Goal: Check status: Check status

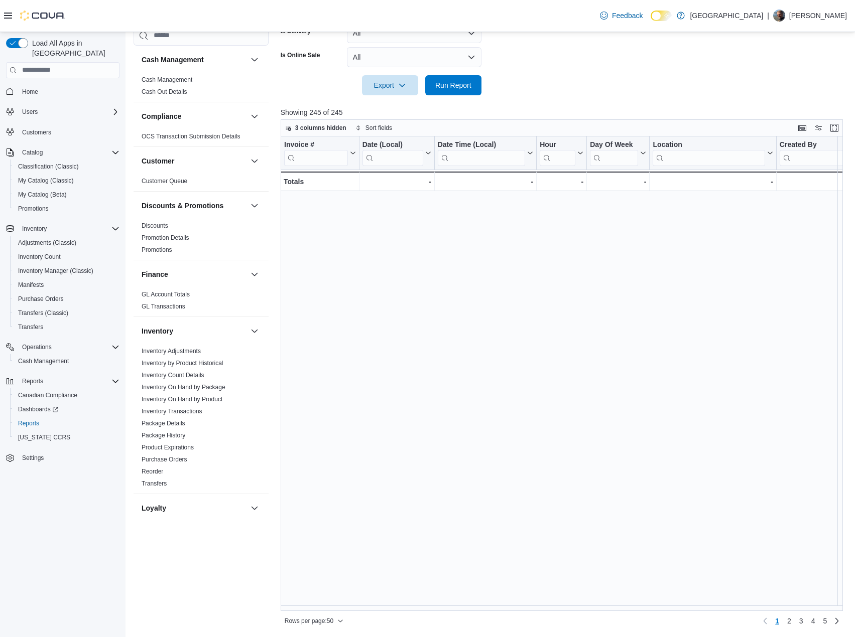
scroll to position [488, 1762]
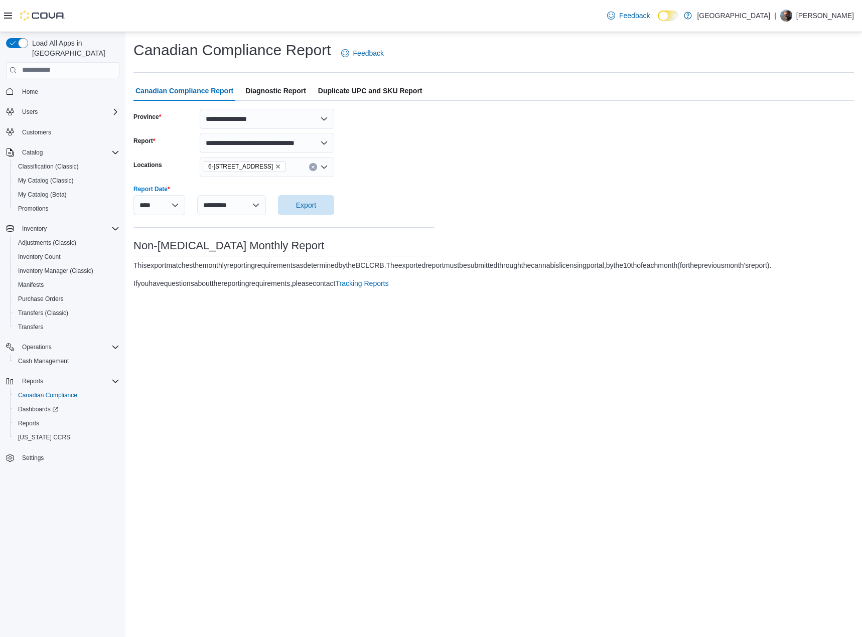
select select "**********"
select select "*********"
click at [28, 420] on span "Reports" at bounding box center [28, 424] width 21 height 8
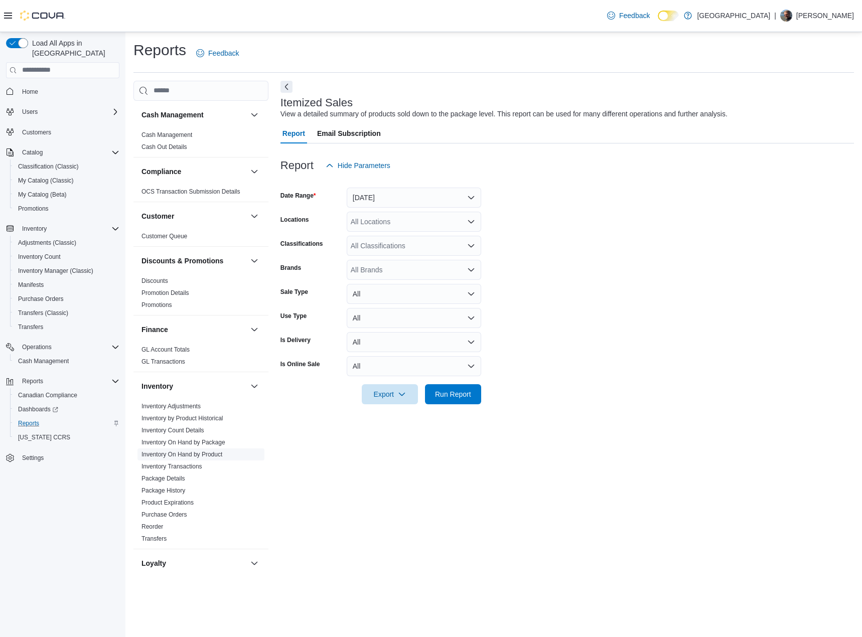
click at [192, 453] on link "Inventory On Hand by Product" at bounding box center [182, 454] width 81 height 7
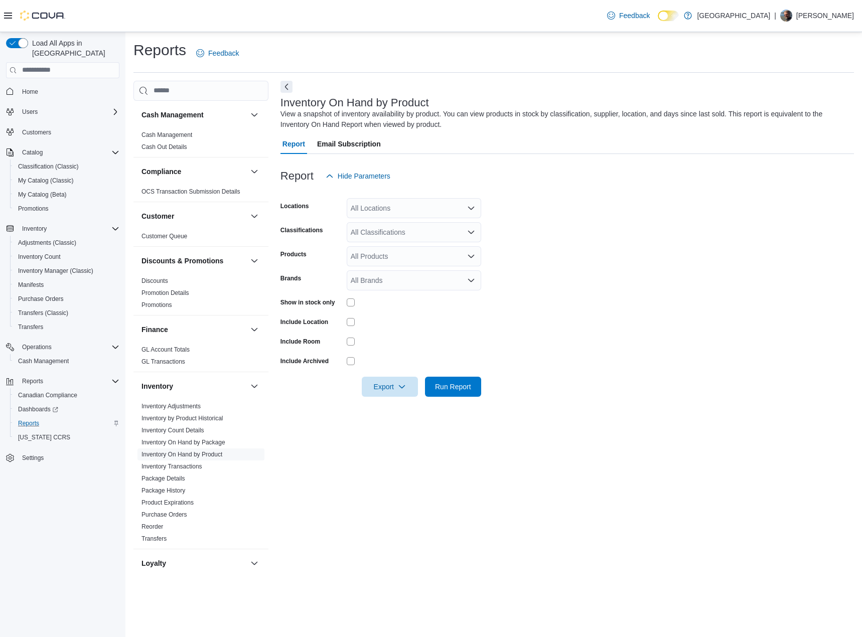
click at [384, 213] on div "All Locations" at bounding box center [414, 208] width 135 height 20
click at [393, 270] on span "6-[STREET_ADDRESS]" at bounding box center [406, 269] width 76 height 10
click at [520, 246] on form "Locations [STREET_ADDRESS] Combo box. Selected. [STREET_ADDRESS] Press Backspac…" at bounding box center [568, 291] width 574 height 211
click at [434, 240] on div "All Classifications" at bounding box center [414, 232] width 135 height 20
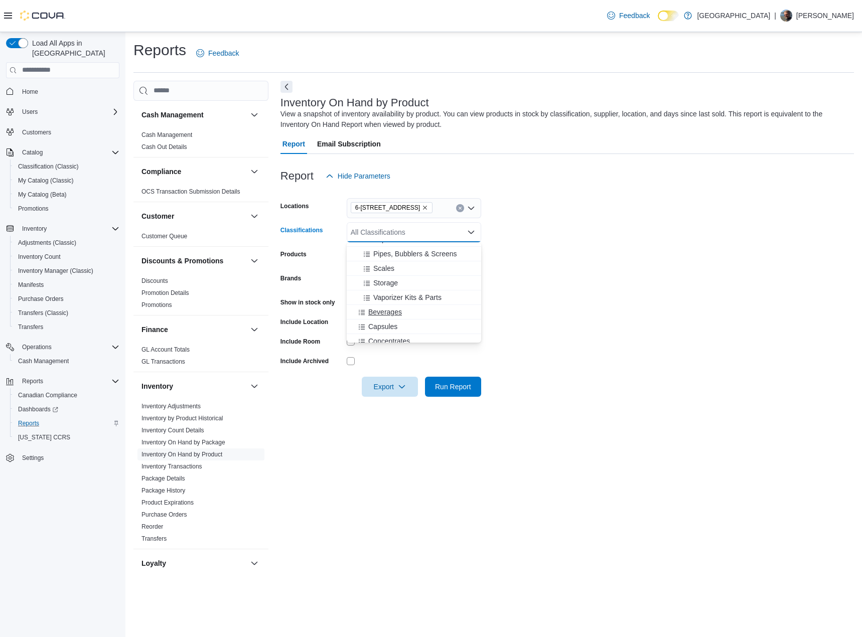
scroll to position [268, 0]
click at [408, 237] on div "All Classifications" at bounding box center [414, 232] width 135 height 20
click at [391, 311] on span "Beverages" at bounding box center [385, 312] width 34 height 10
click at [389, 312] on span "Capsules" at bounding box center [382, 312] width 29 height 10
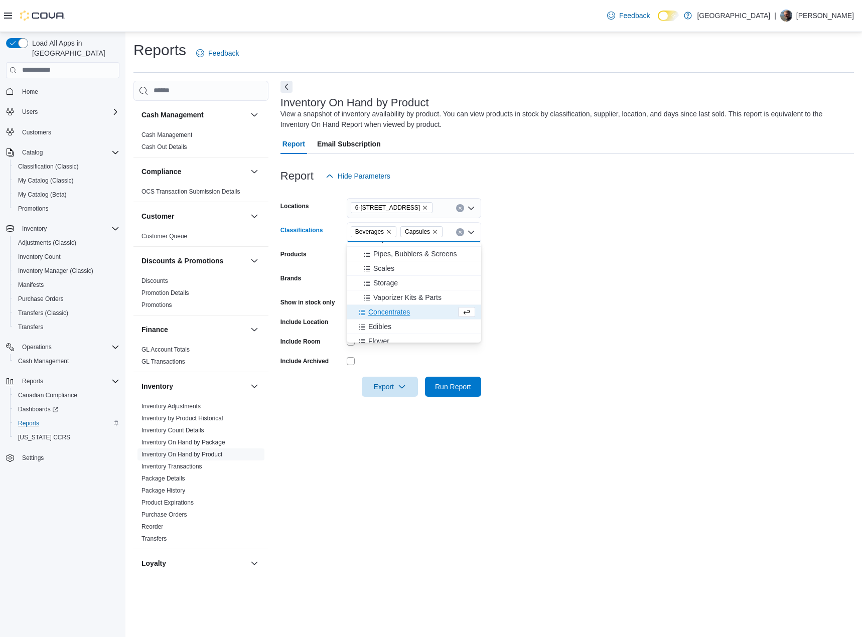
click at [389, 312] on span "Concentrates" at bounding box center [389, 312] width 42 height 10
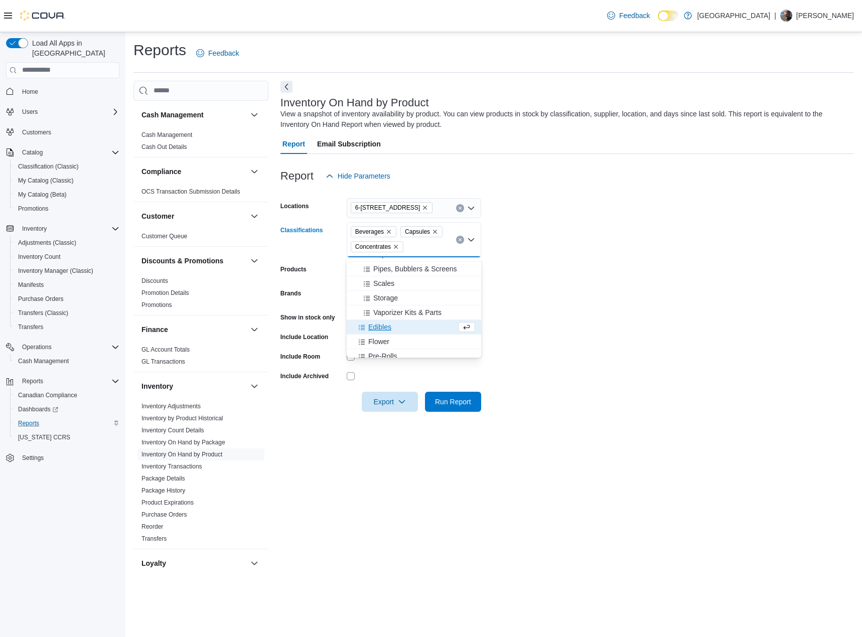
click at [383, 328] on span "Edibles" at bounding box center [379, 327] width 23 height 10
click at [383, 332] on span "Flower" at bounding box center [378, 327] width 21 height 10
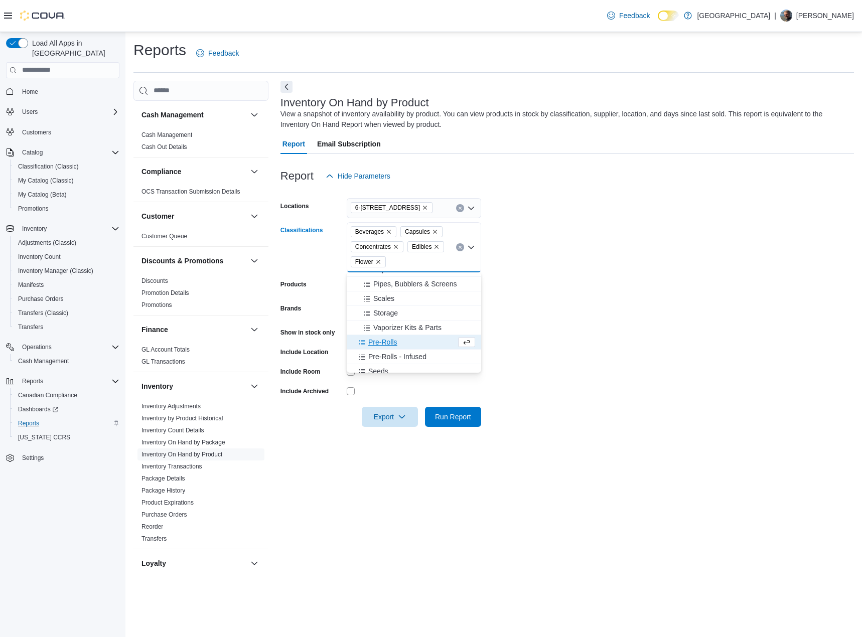
click at [382, 343] on span "Pre-Rolls" at bounding box center [382, 342] width 29 height 10
click at [385, 346] on span "Pre-Rolls - Infused" at bounding box center [397, 342] width 58 height 10
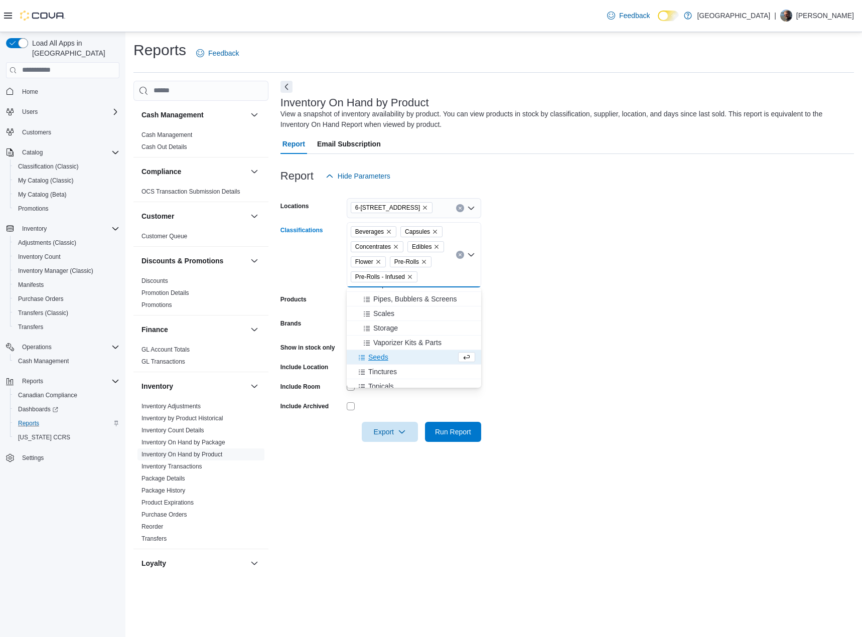
click at [382, 357] on span "Seeds" at bounding box center [378, 357] width 20 height 10
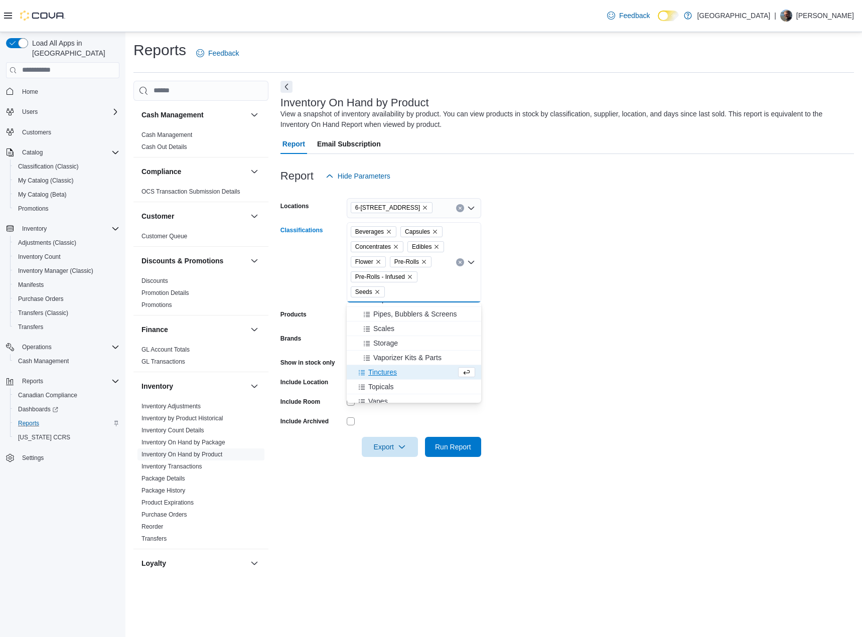
click at [381, 370] on span "Tinctures" at bounding box center [382, 372] width 29 height 10
click at [387, 373] on span "Topicals" at bounding box center [381, 372] width 26 height 10
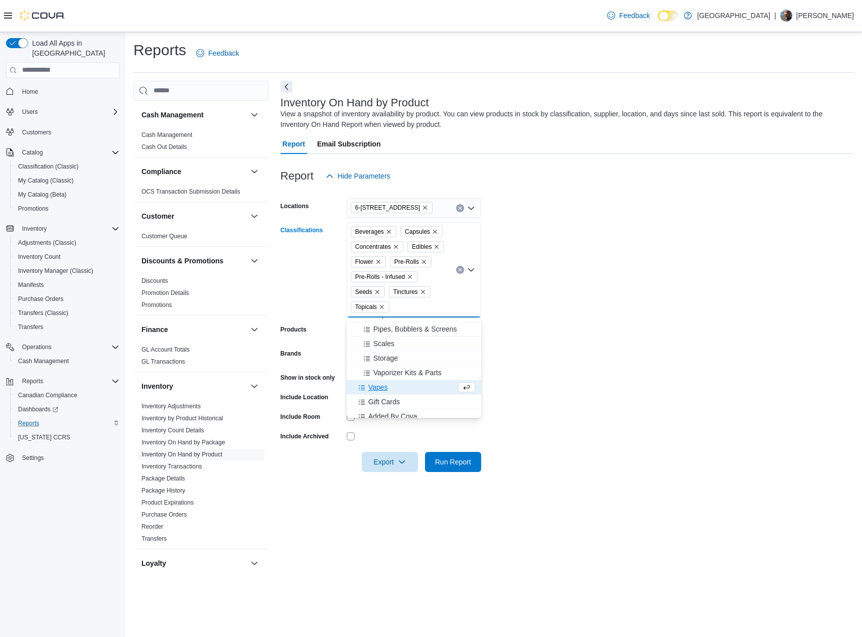
click at [382, 389] on span "Vapes" at bounding box center [378, 387] width 20 height 10
click at [453, 465] on span "Run Report" at bounding box center [453, 462] width 36 height 10
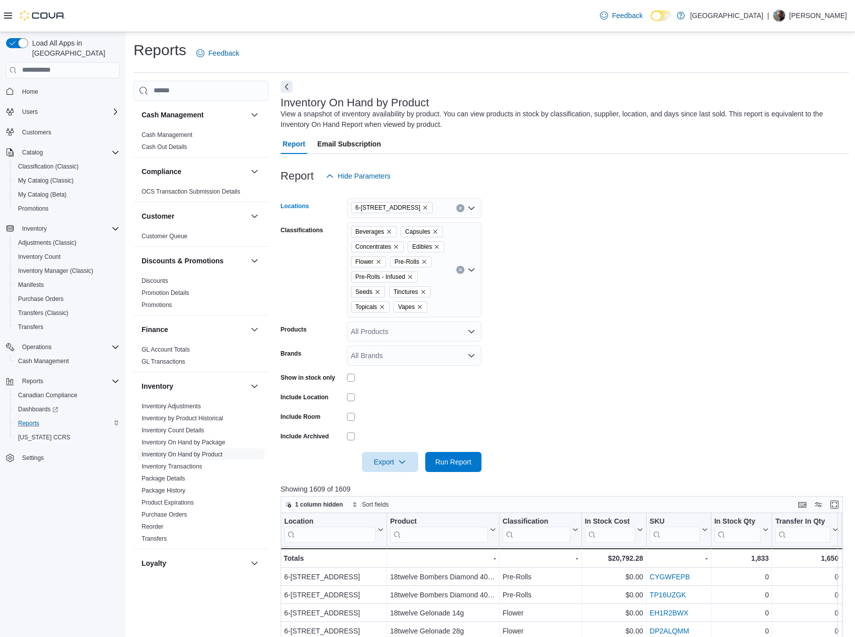
click at [427, 205] on icon "Remove 6-4715 Trans Canada Hwy from selection in this group" at bounding box center [425, 208] width 6 height 6
click at [389, 254] on span "[STREET_ADDRESS][PERSON_NAME]" at bounding box center [431, 254] width 127 height 10
click at [452, 460] on span "Run Report" at bounding box center [453, 462] width 36 height 10
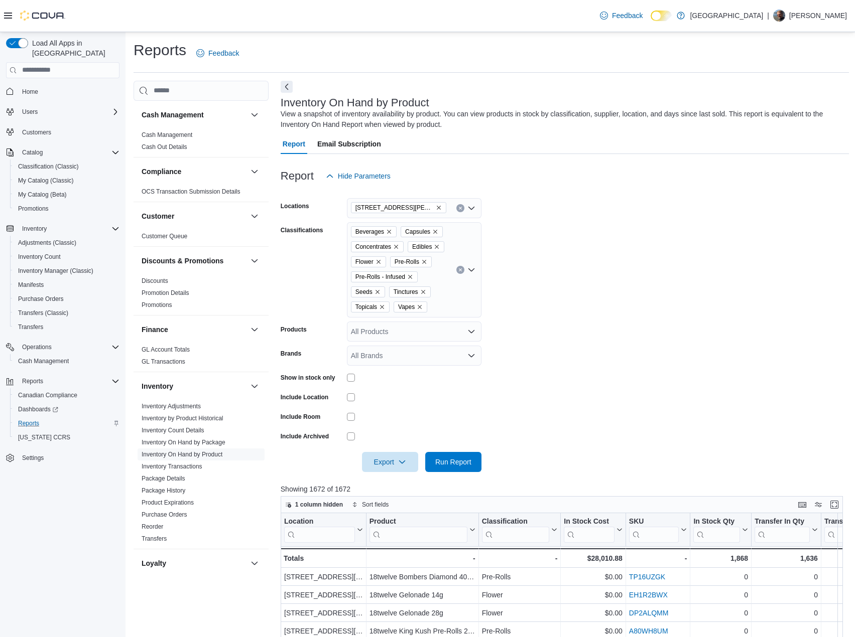
click at [17, 85] on span "Home" at bounding box center [62, 91] width 113 height 13
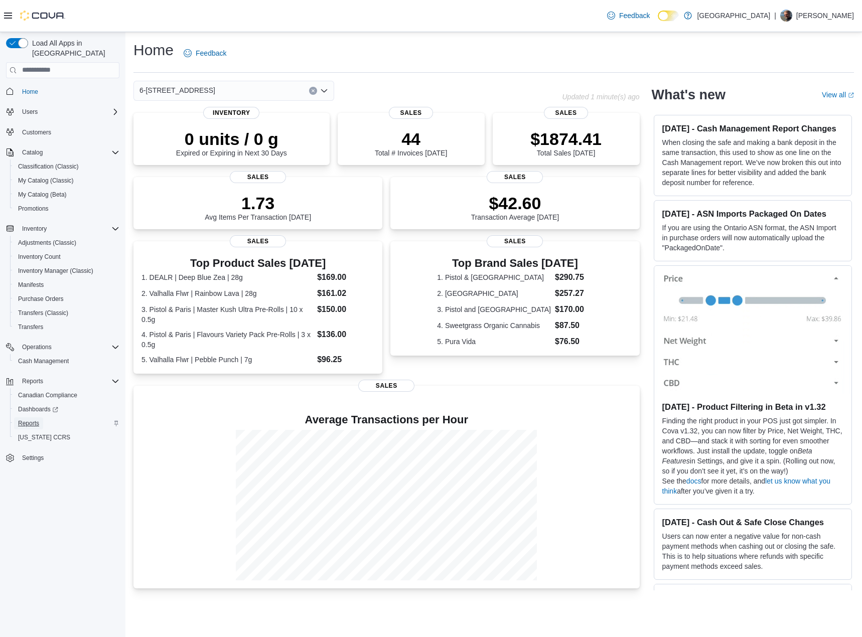
click at [25, 418] on span "Reports" at bounding box center [28, 424] width 21 height 12
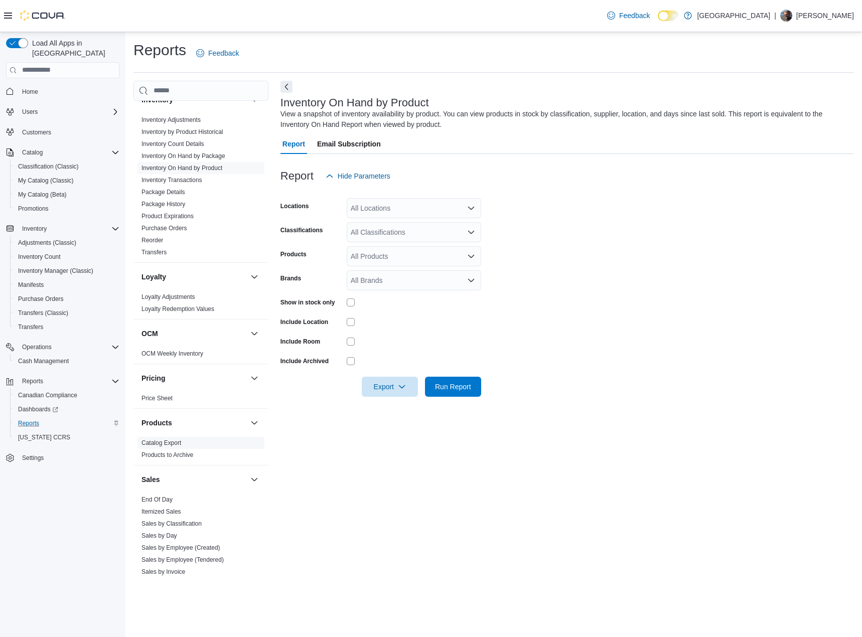
scroll to position [301, 0]
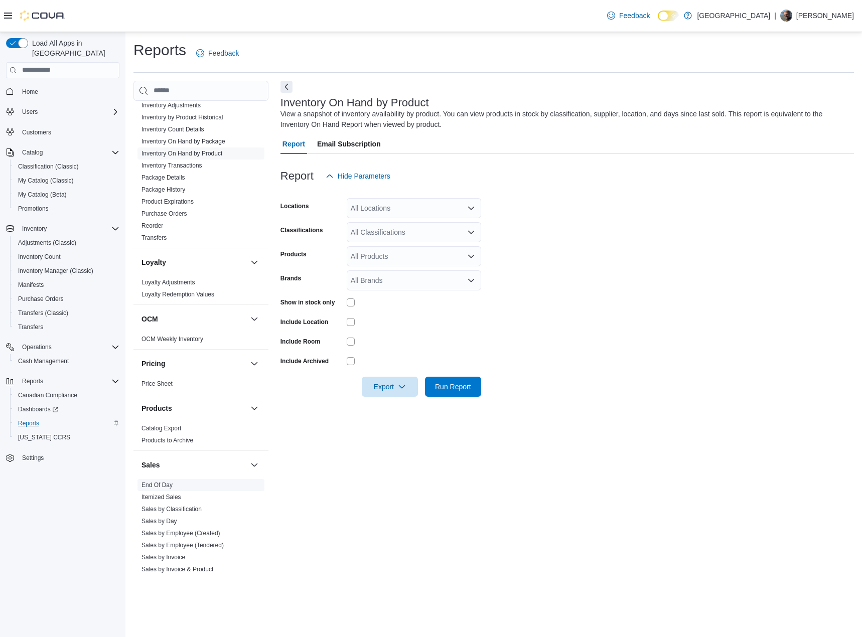
click at [168, 482] on link "End Of Day" at bounding box center [157, 485] width 31 height 7
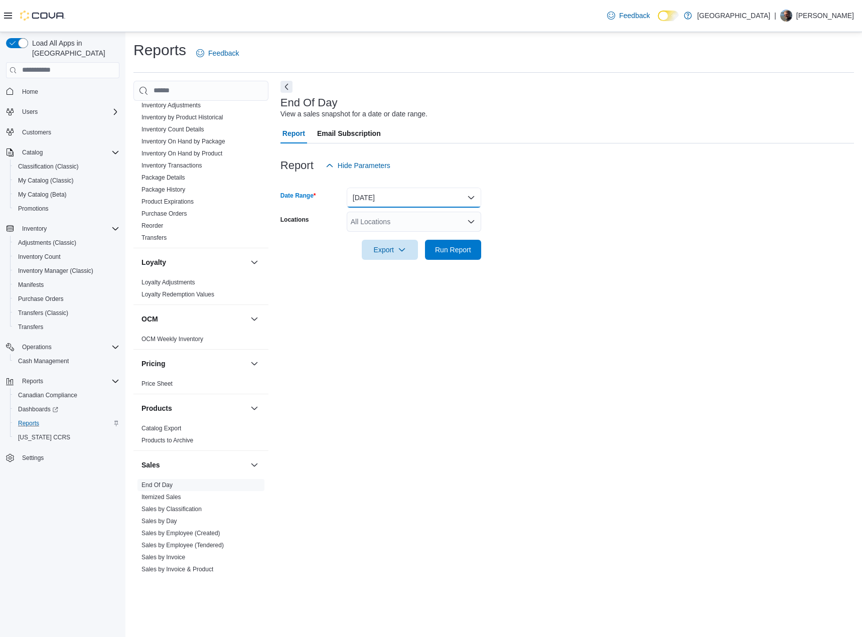
click at [395, 196] on button "[DATE]" at bounding box center [414, 198] width 135 height 20
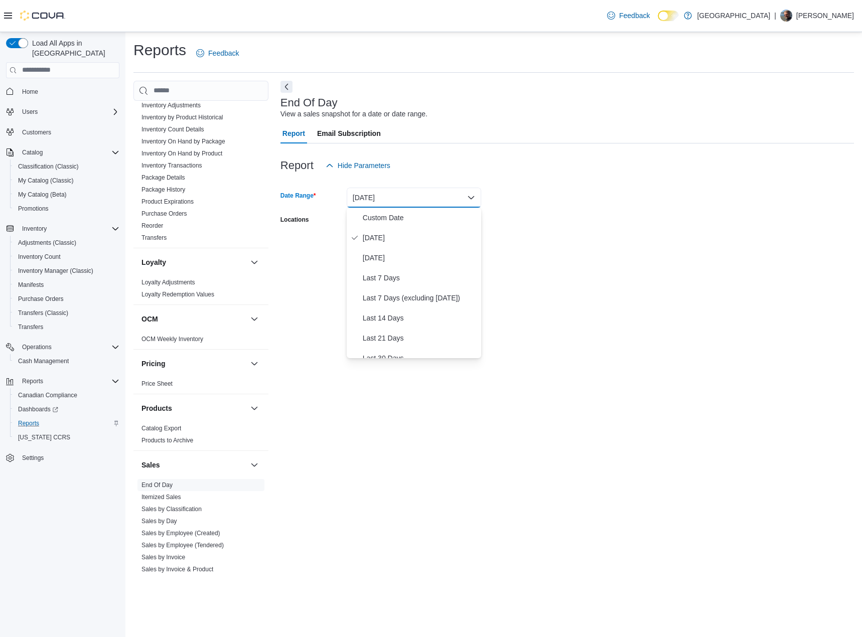
click at [434, 158] on div "Report Hide Parameters" at bounding box center [568, 166] width 574 height 20
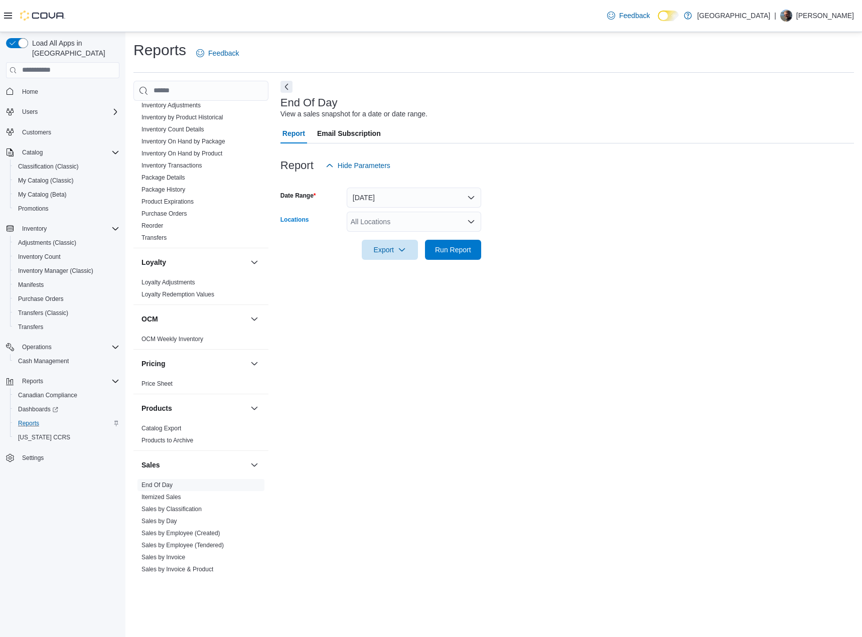
click at [403, 217] on div "All Locations" at bounding box center [414, 222] width 135 height 20
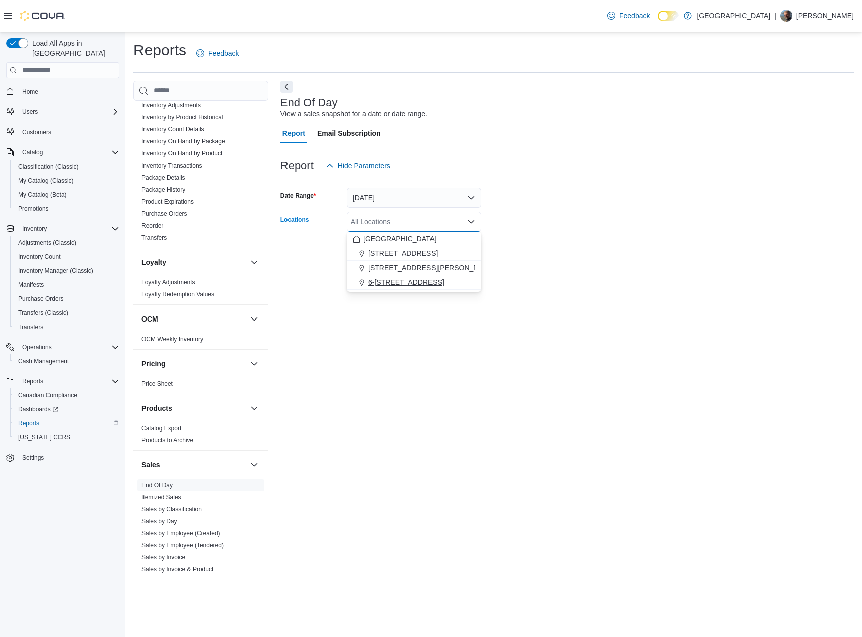
click at [385, 285] on span "6-[STREET_ADDRESS]" at bounding box center [406, 283] width 76 height 10
click at [398, 289] on div "End Of Day View a sales snapshot for a date or date range. Report Email Subscri…" at bounding box center [568, 330] width 574 height 498
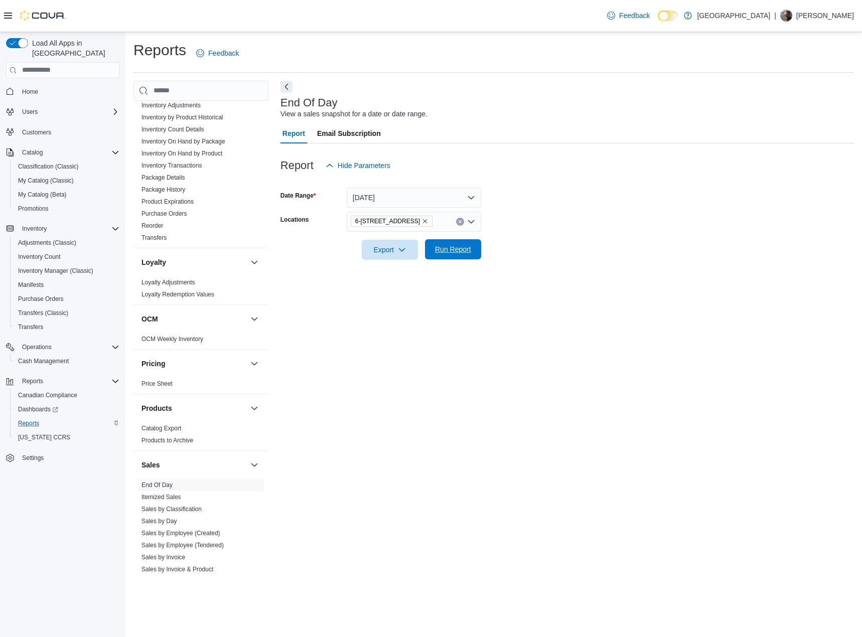
click at [442, 252] on span "Run Report" at bounding box center [453, 249] width 36 height 10
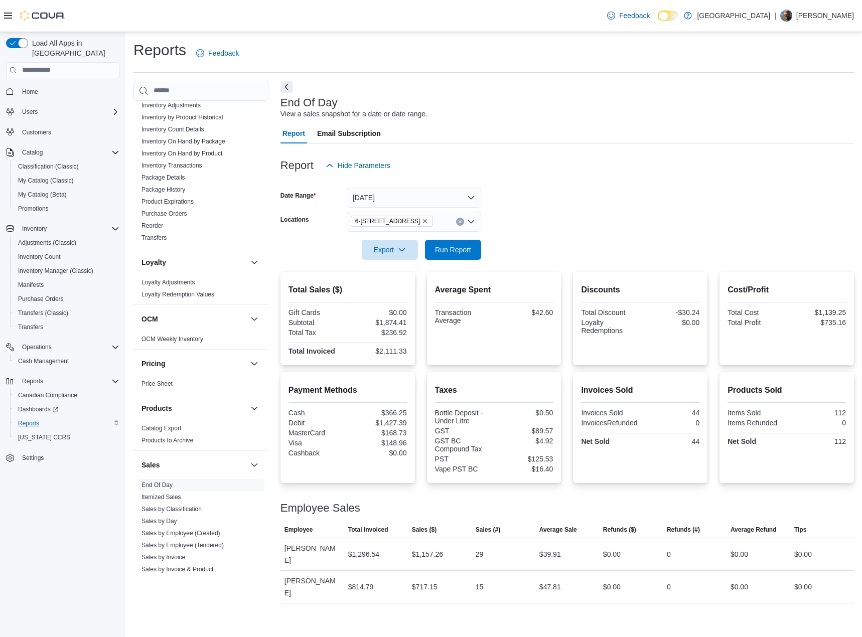
click at [428, 220] on icon "Remove 6-4715 Trans Canada Hwy from selection in this group" at bounding box center [425, 221] width 6 height 6
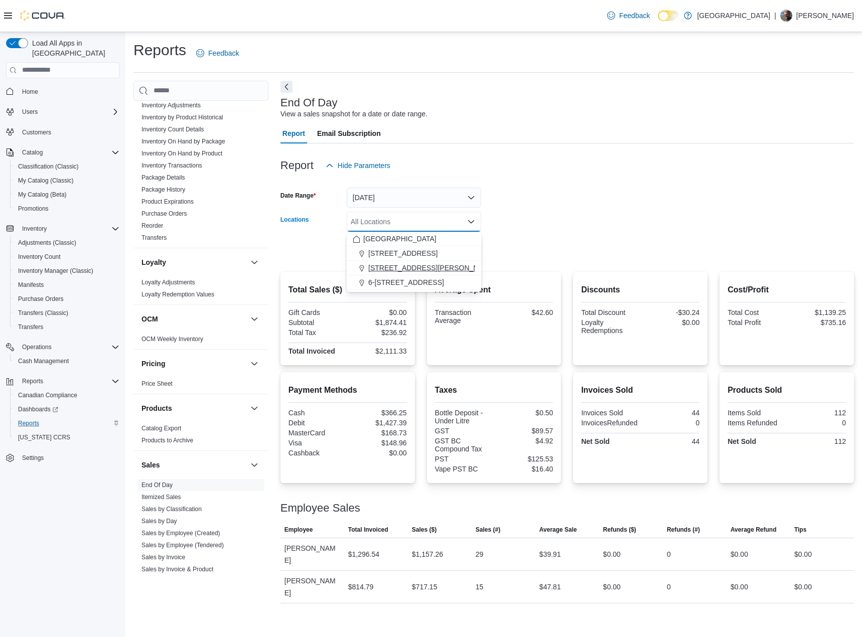
click at [392, 266] on span "[STREET_ADDRESS][PERSON_NAME]" at bounding box center [431, 268] width 127 height 10
click at [538, 244] on form "Date Range [DATE] Locations [STREET_ADDRESS][PERSON_NAME] Selected. [STREET_ADD…" at bounding box center [568, 218] width 574 height 84
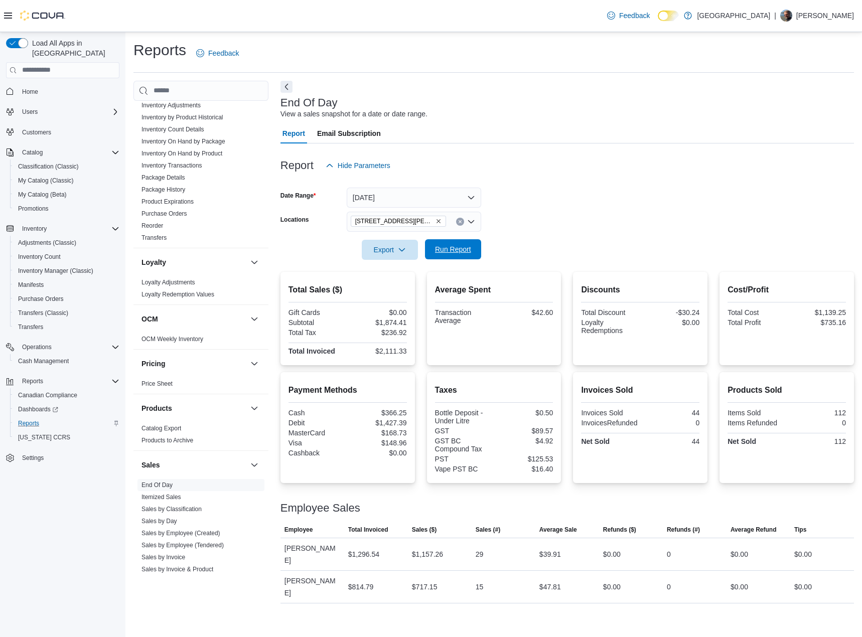
click at [467, 254] on span "Run Report" at bounding box center [453, 249] width 44 height 20
